Goal: Book appointment/travel/reservation

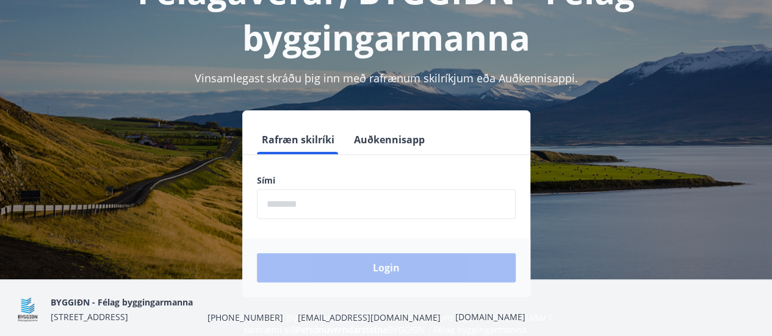
scroll to position [106, 0]
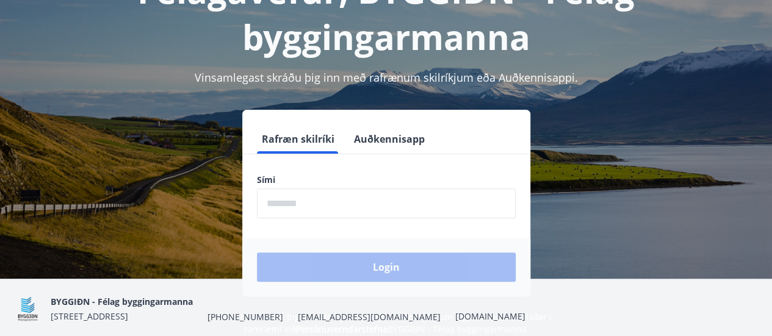
click at [328, 201] on input "phone" at bounding box center [386, 203] width 259 height 30
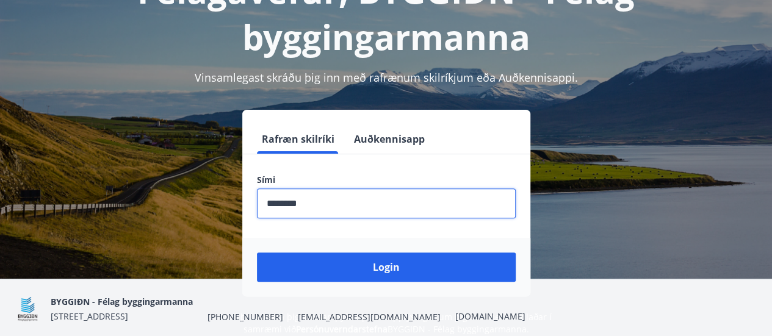
type input "********"
click at [257, 253] on button "Login" at bounding box center [386, 267] width 259 height 29
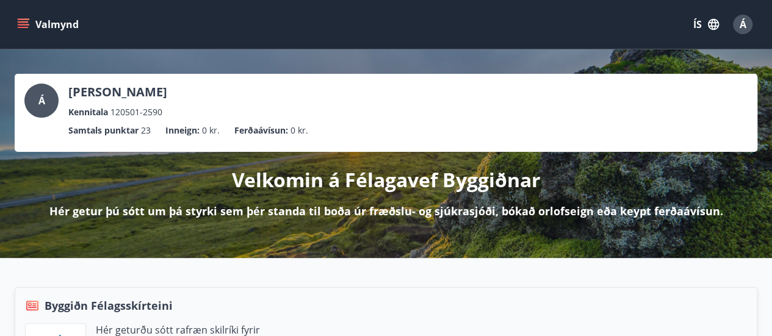
click at [32, 26] on button "Valmynd" at bounding box center [49, 24] width 69 height 22
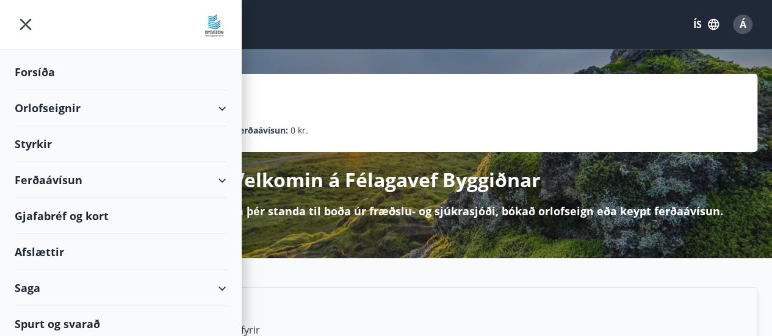
click at [197, 109] on div "Orlofseignir" at bounding box center [121, 108] width 212 height 36
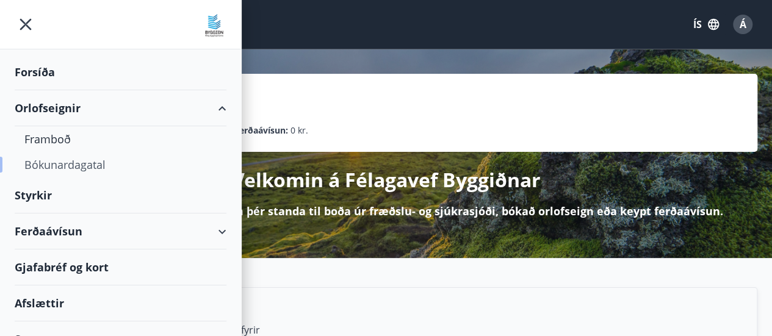
click at [71, 163] on div "Bókunardagatal" at bounding box center [120, 165] width 192 height 26
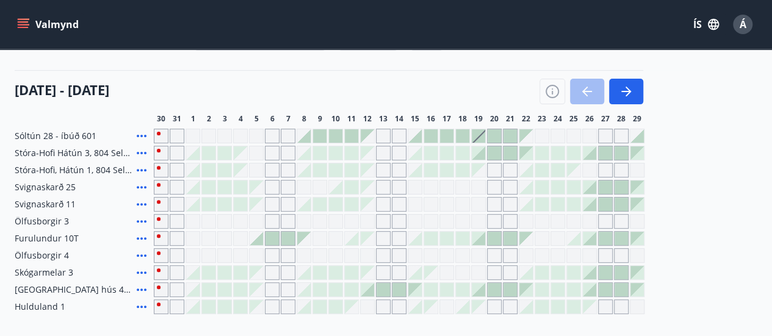
scroll to position [126, 0]
click at [41, 174] on span "Stóra-Hofi, Hátún 1, 804 Selfoss" at bounding box center [73, 171] width 117 height 12
click at [603, 170] on div "Gráir dagar eru ekki bókanlegir" at bounding box center [605, 170] width 15 height 15
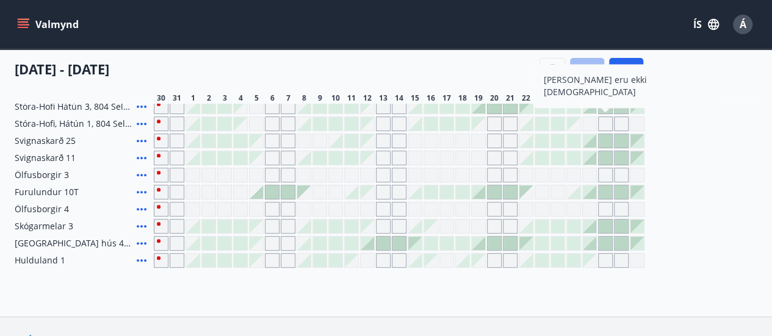
scroll to position [174, 0]
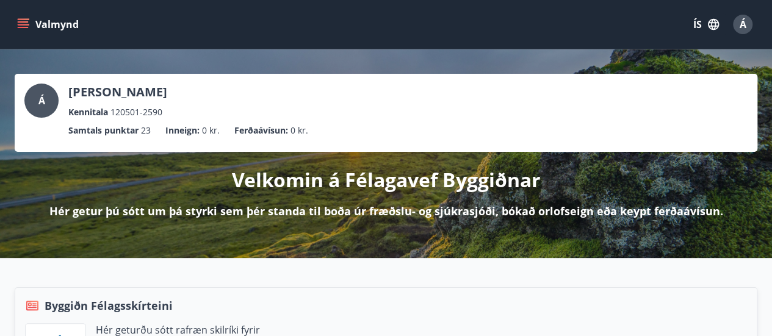
click at [22, 23] on icon "menu" at bounding box center [23, 21] width 11 height 1
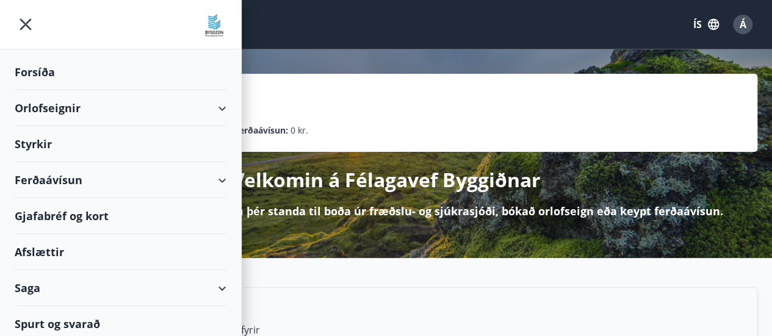
click at [215, 102] on div "Orlofseignir" at bounding box center [121, 108] width 212 height 36
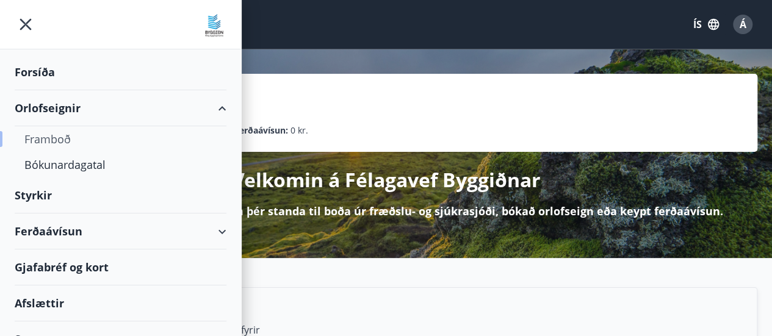
click at [69, 136] on div "Framboð" at bounding box center [120, 139] width 192 height 26
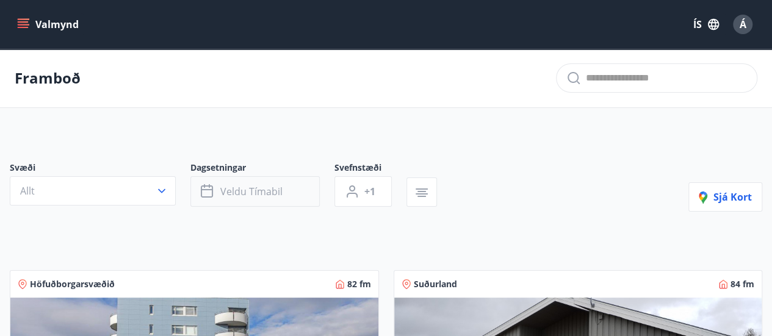
click at [270, 176] on button "Veldu tímabil" at bounding box center [254, 191] width 129 height 30
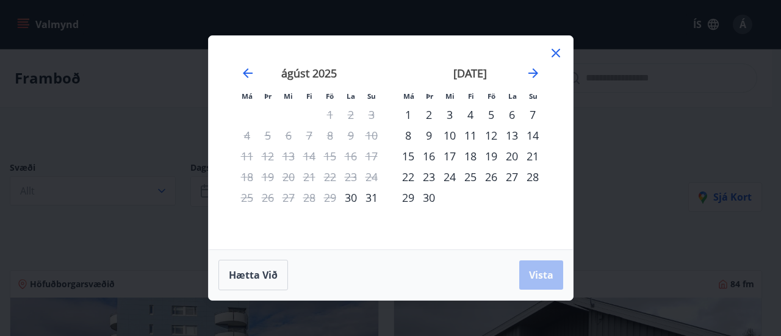
click at [499, 173] on div "26" at bounding box center [491, 177] width 21 height 21
click at [524, 172] on div "28" at bounding box center [532, 177] width 21 height 21
click at [551, 267] on button "Vista" at bounding box center [541, 274] width 44 height 29
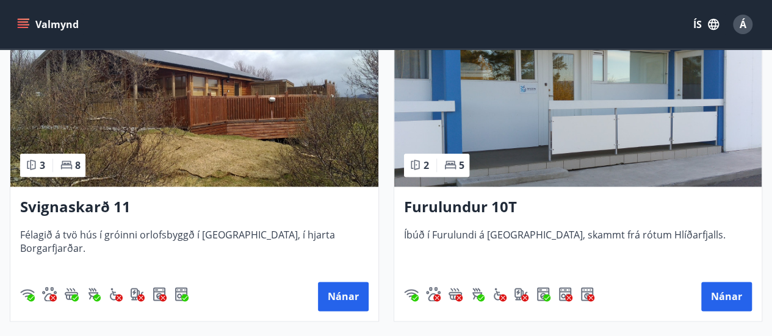
scroll to position [556, 0]
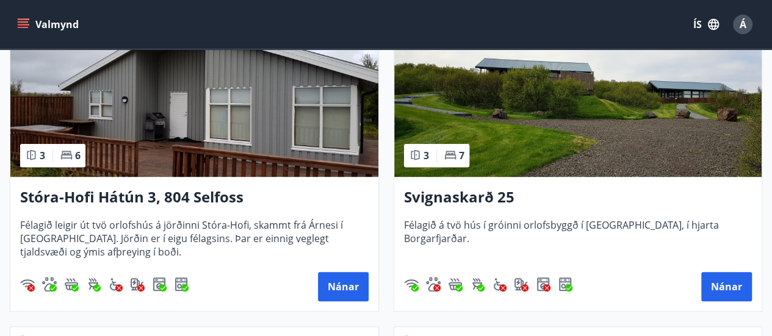
click at [213, 110] on img at bounding box center [194, 100] width 368 height 154
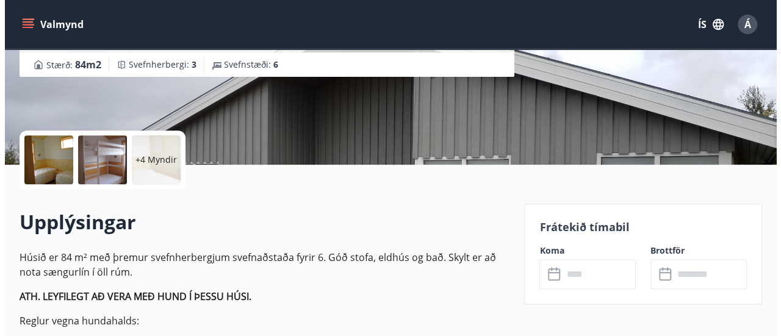
scroll to position [205, 0]
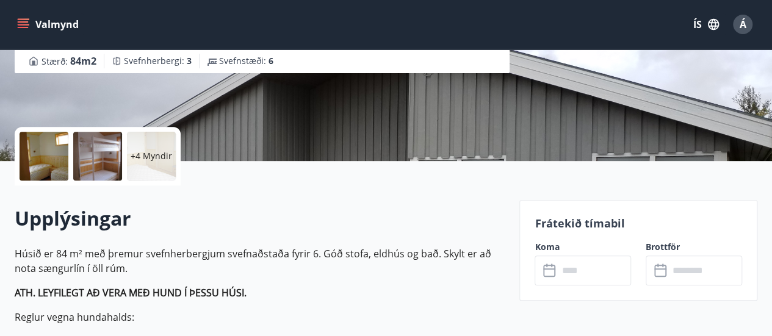
click at [157, 145] on div "+4 Myndir" at bounding box center [151, 156] width 49 height 49
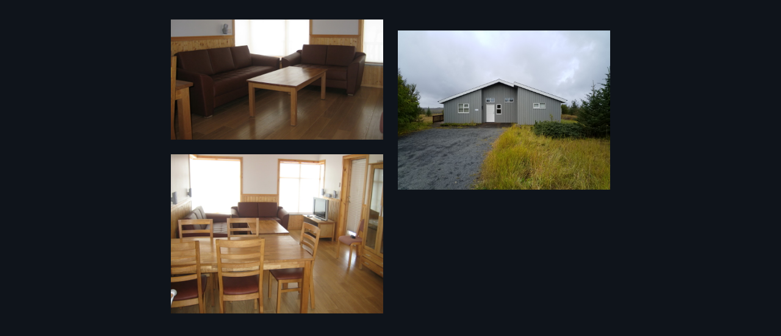
scroll to position [856, 0]
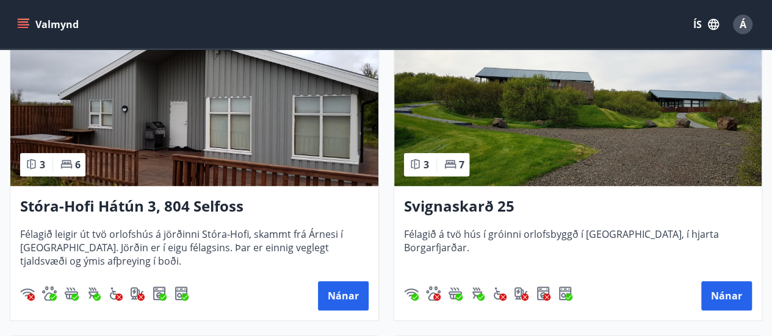
scroll to position [266, 0]
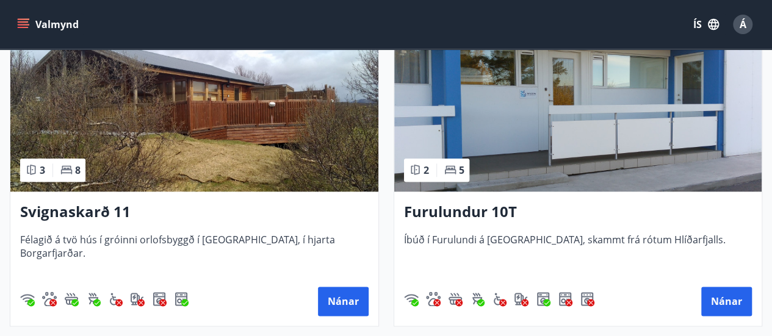
click at [71, 212] on h3 "Svignaskarð 11" at bounding box center [194, 212] width 348 height 22
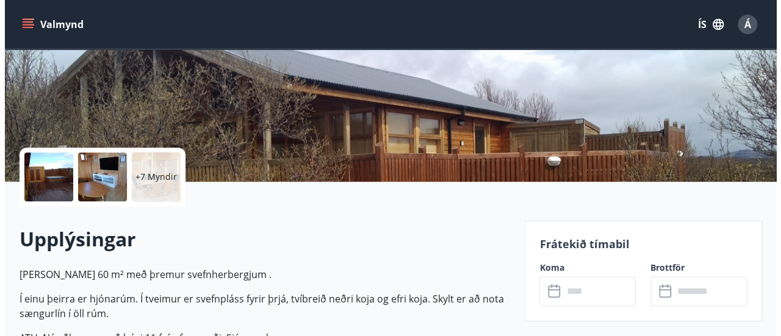
scroll to position [210, 0]
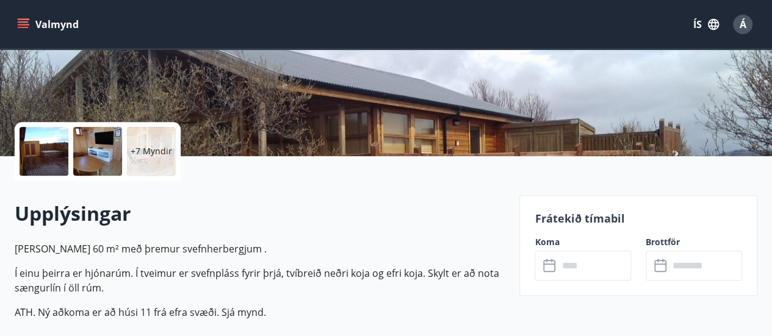
click at [149, 151] on p "+7 Myndir" at bounding box center [151, 151] width 41 height 12
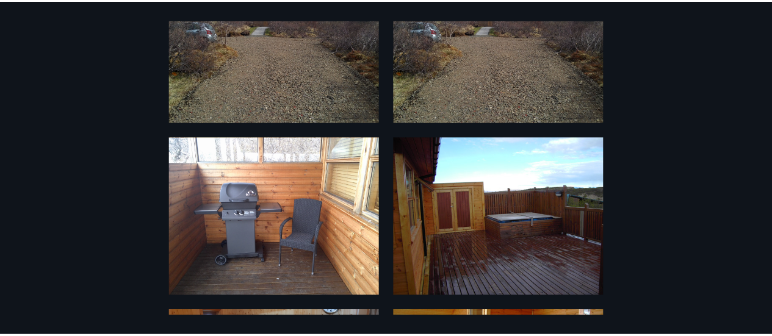
scroll to position [0, 0]
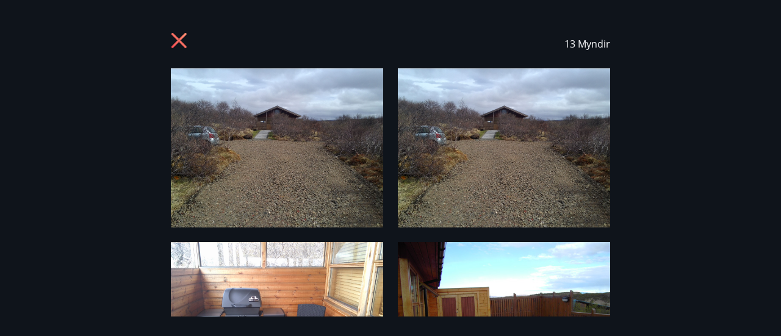
click at [178, 37] on icon at bounding box center [181, 42] width 20 height 20
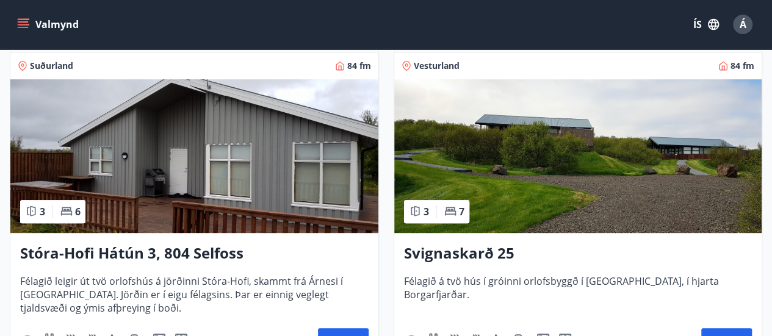
scroll to position [246, 0]
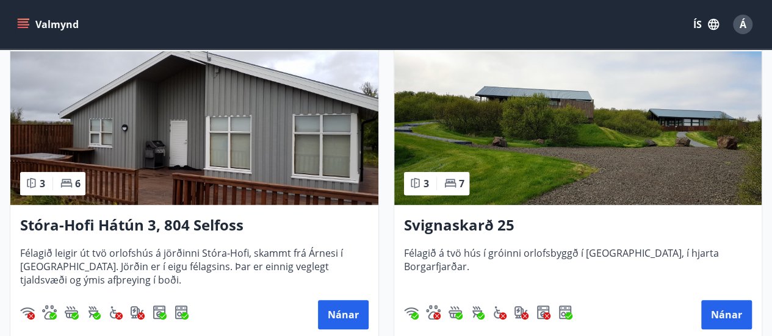
click at [465, 229] on h3 "Svignaskarð 25" at bounding box center [578, 226] width 348 height 22
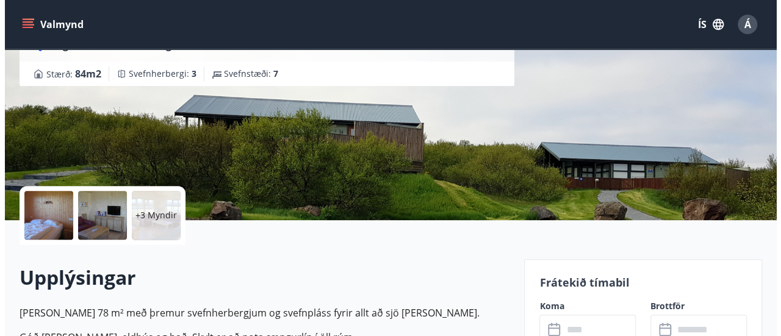
scroll to position [151, 0]
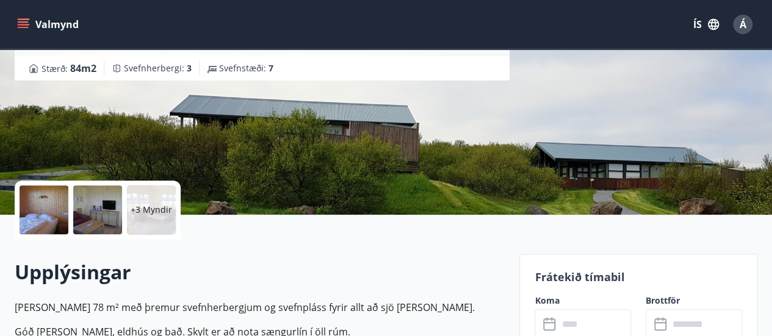
click at [148, 207] on p "+3 Myndir" at bounding box center [151, 210] width 41 height 12
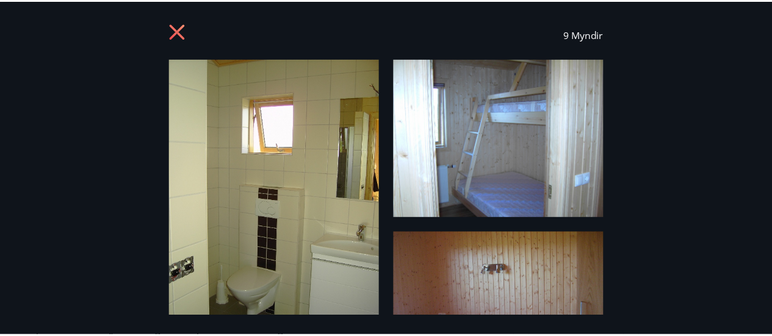
scroll to position [0, 0]
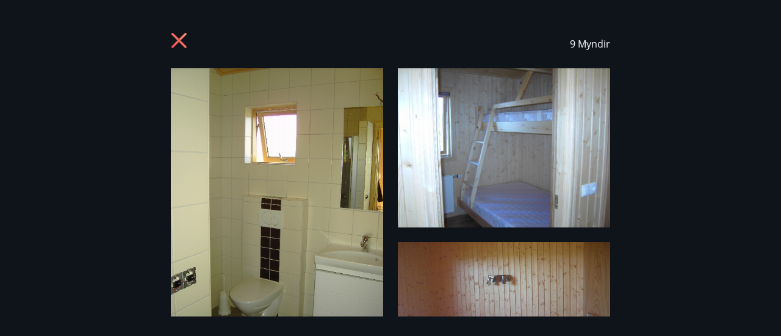
click at [171, 40] on icon at bounding box center [181, 42] width 20 height 20
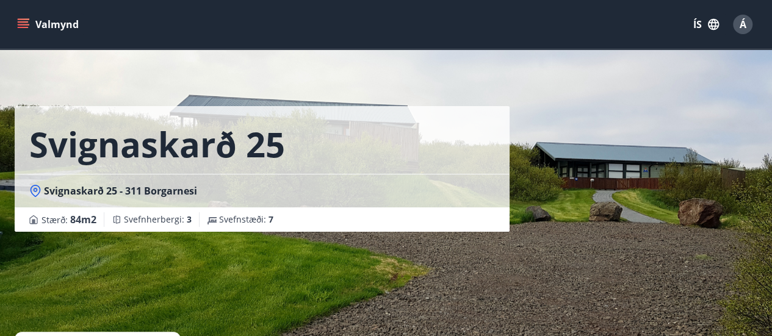
click at [29, 20] on icon "menu" at bounding box center [23, 24] width 12 height 12
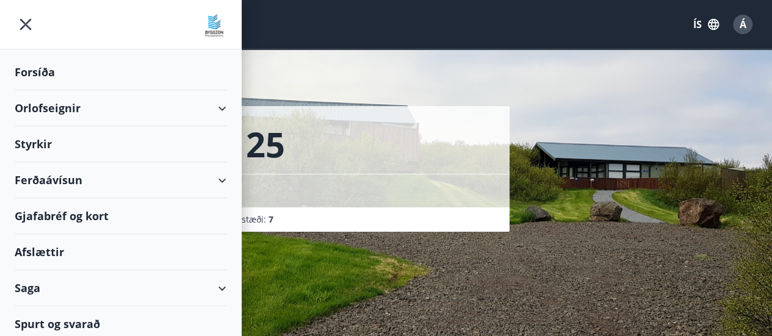
click at [88, 106] on div "Orlofseignir" at bounding box center [121, 108] width 212 height 36
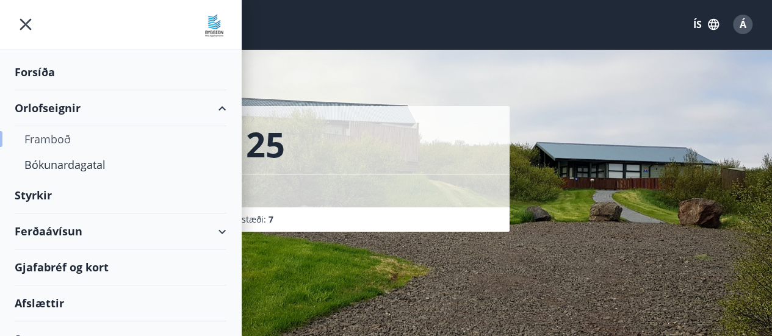
click at [57, 140] on div "Framboð" at bounding box center [120, 139] width 192 height 26
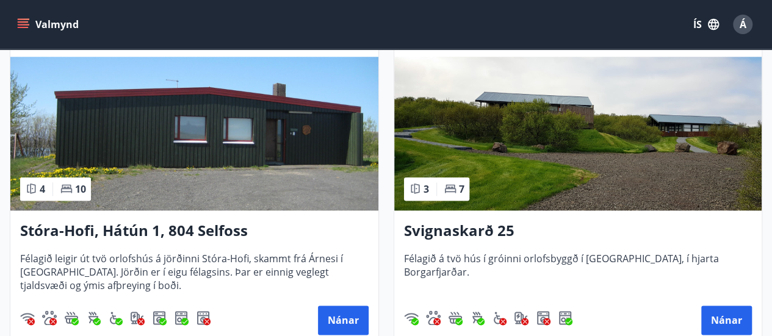
scroll to position [644, 0]
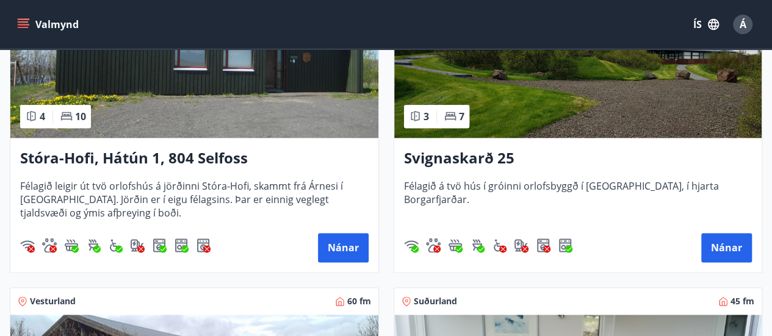
click at [209, 158] on h3 "Stóra-Hofi, Hátún 1, 804 Selfoss" at bounding box center [194, 159] width 348 height 22
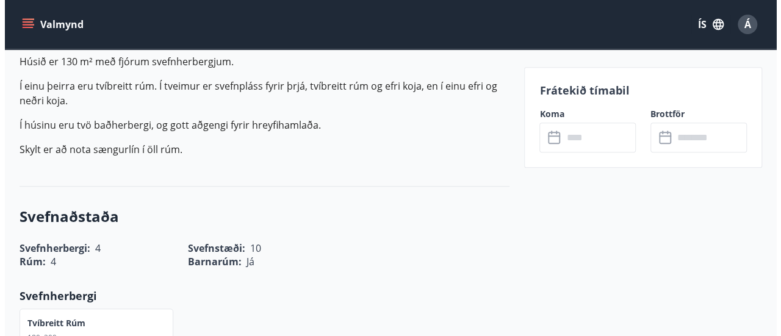
scroll to position [218, 0]
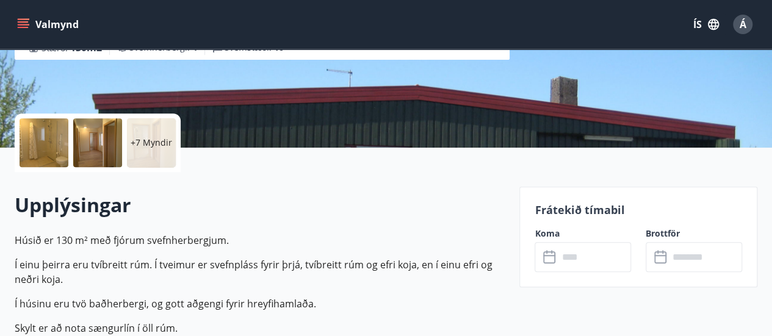
click at [154, 130] on div "+7 Myndir" at bounding box center [151, 142] width 49 height 49
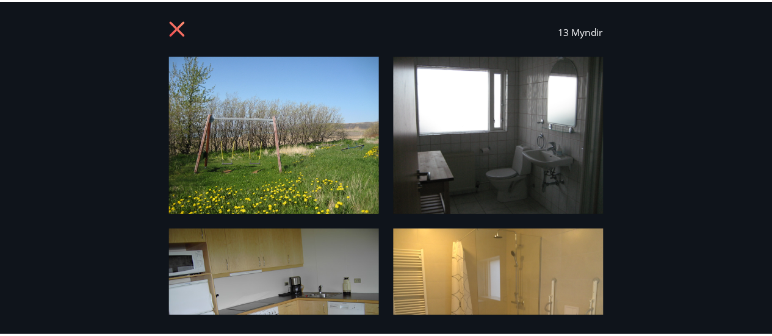
scroll to position [0, 0]
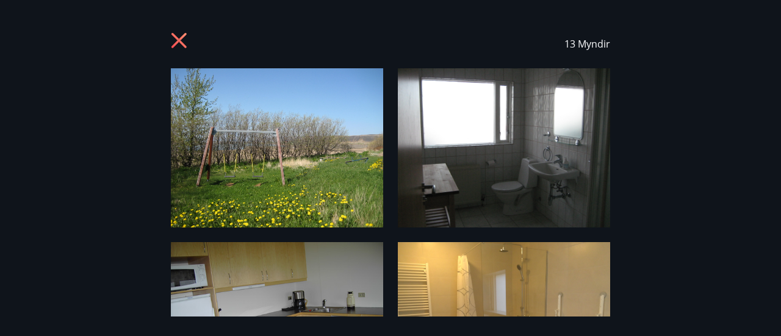
click at [176, 47] on icon at bounding box center [181, 42] width 20 height 20
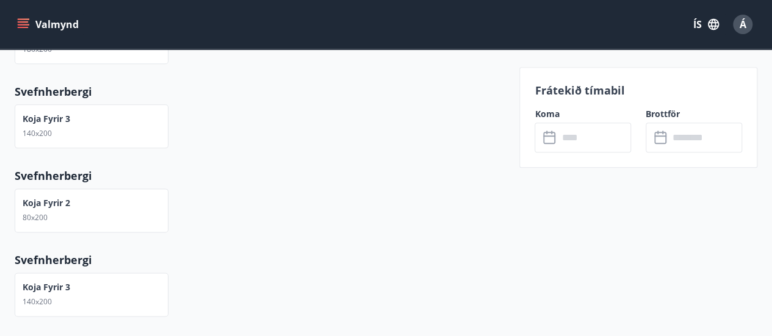
scroll to position [689, 0]
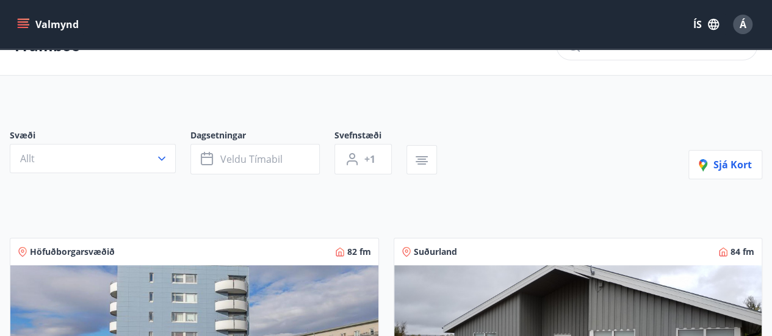
scroll to position [33, 0]
click at [162, 154] on icon "button" at bounding box center [162, 158] width 12 height 12
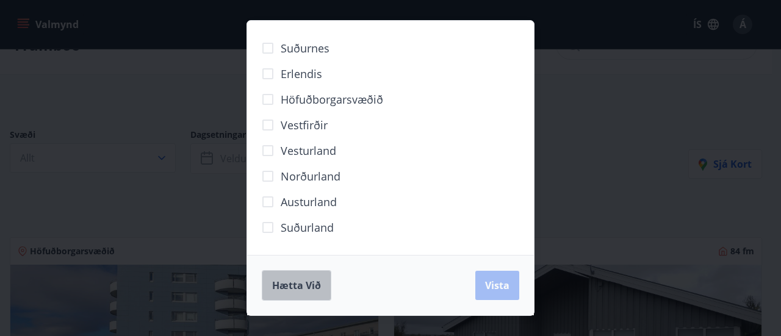
click at [294, 297] on button "Hætta við" at bounding box center [297, 285] width 70 height 30
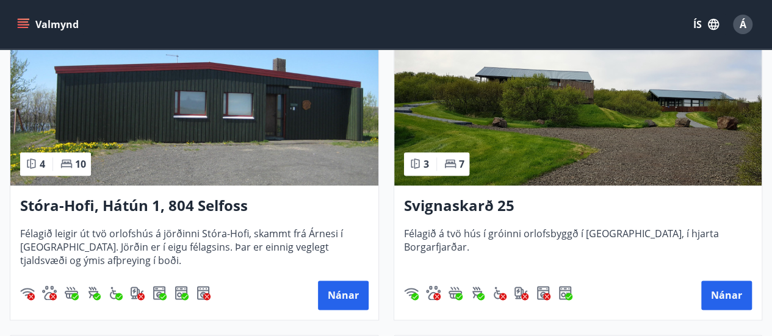
scroll to position [591, 0]
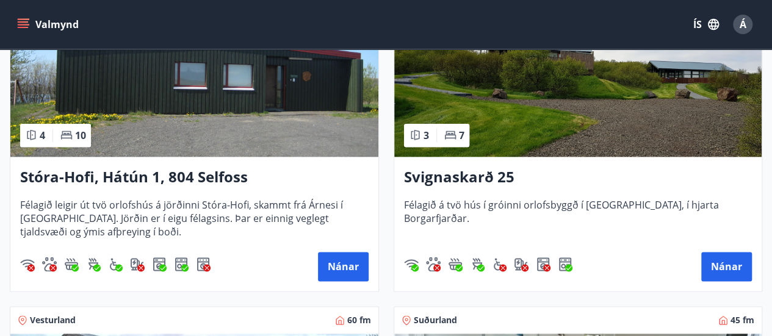
click at [460, 185] on h3 "Svignaskarð 25" at bounding box center [578, 178] width 348 height 22
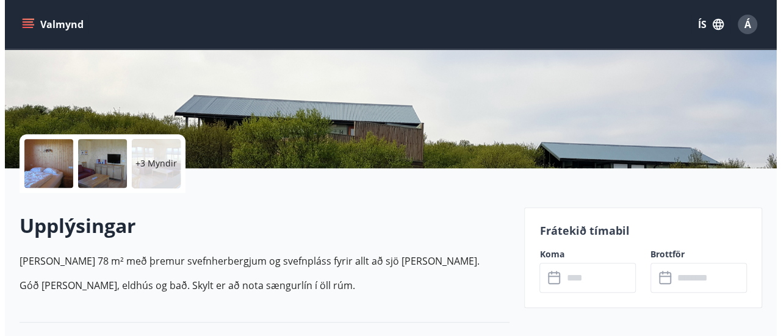
scroll to position [196, 0]
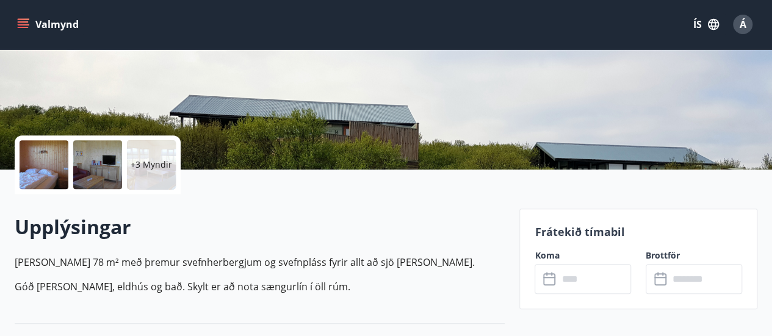
click at [156, 152] on div "+3 Myndir" at bounding box center [151, 164] width 49 height 49
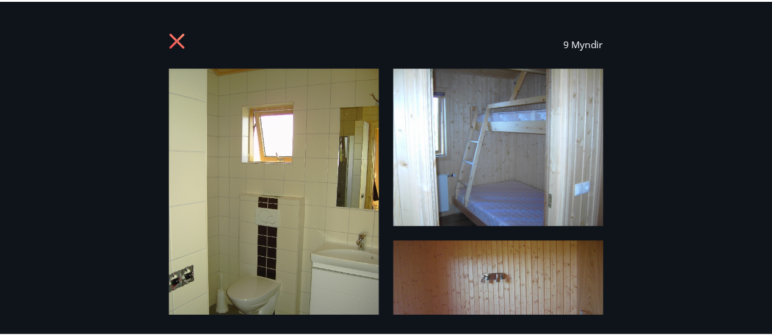
scroll to position [0, 0]
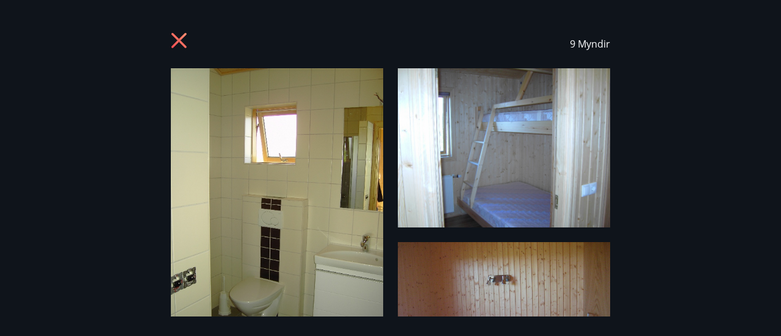
click at [182, 34] on icon at bounding box center [181, 42] width 20 height 20
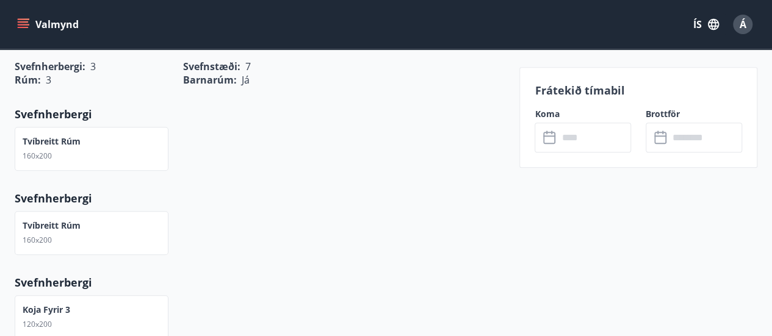
scroll to position [514, 0]
